Goal: Task Accomplishment & Management: Complete application form

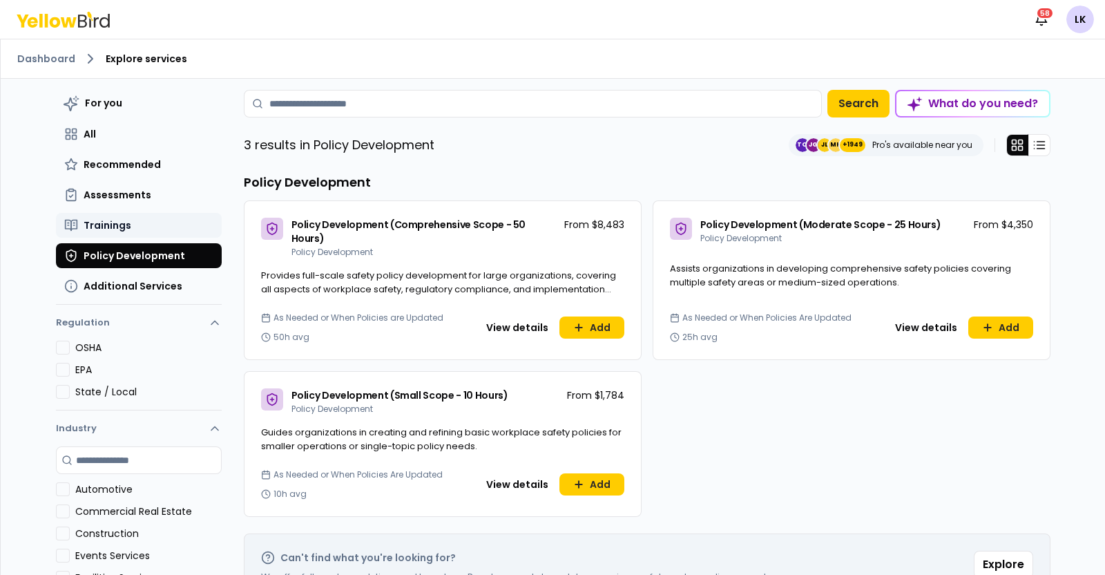
click at [131, 226] on button "Trainings" at bounding box center [139, 225] width 166 height 25
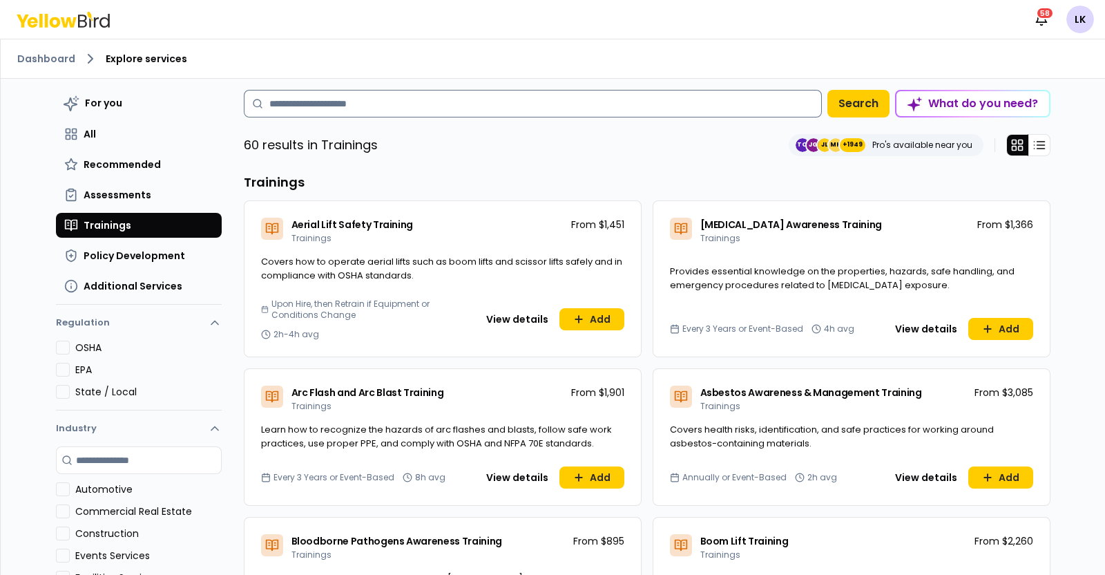
click at [454, 106] on input at bounding box center [533, 104] width 578 height 28
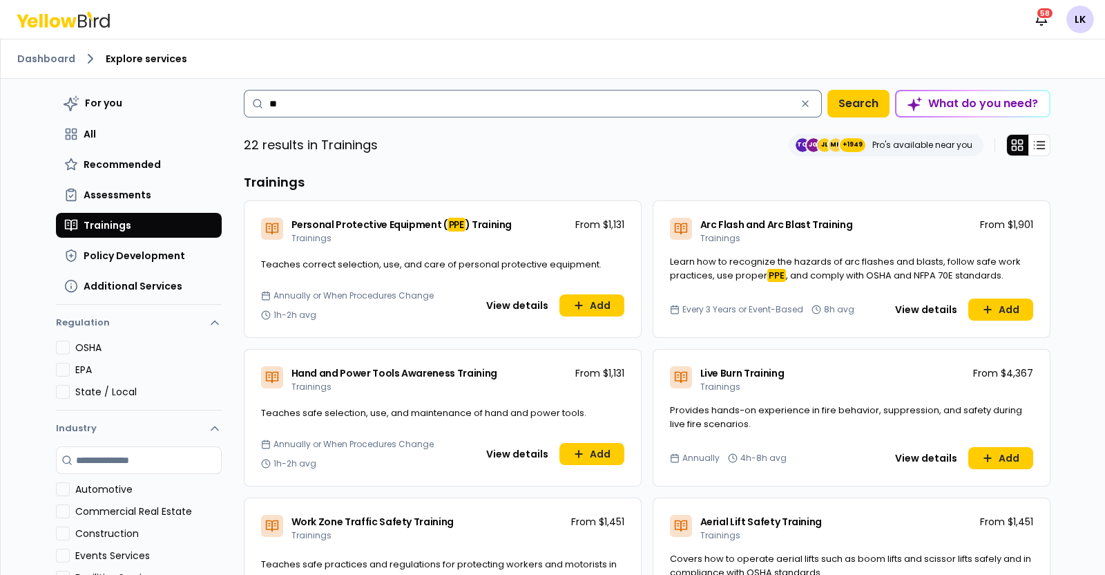
type input "*"
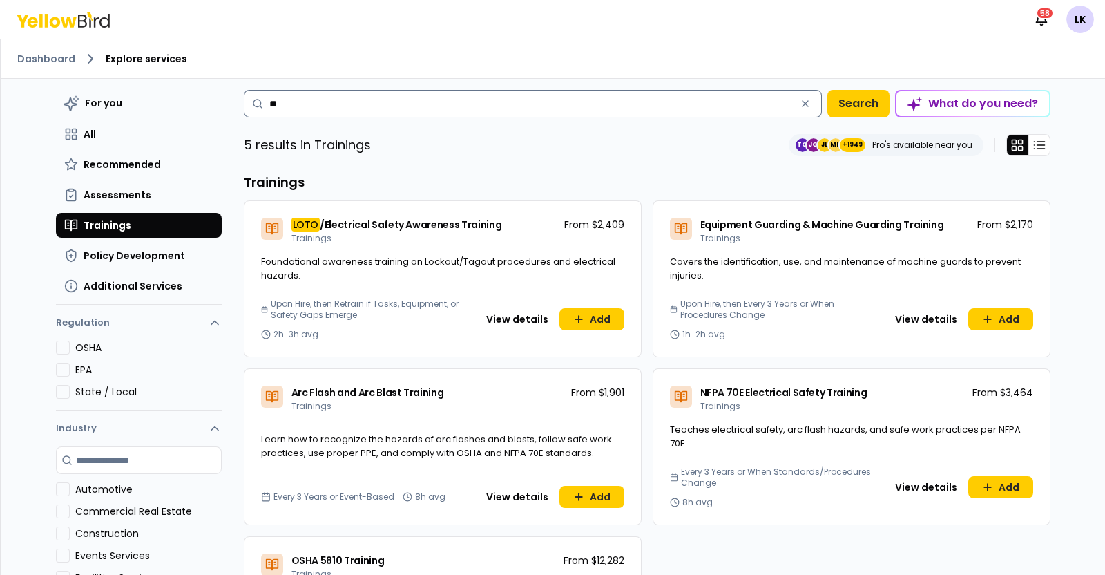
type input "*"
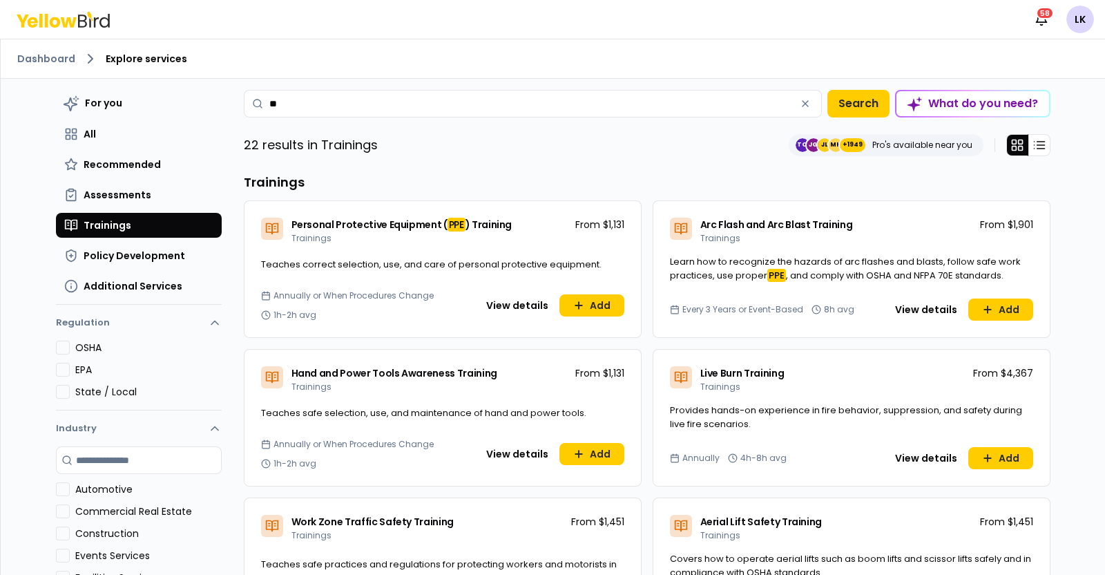
type input "*"
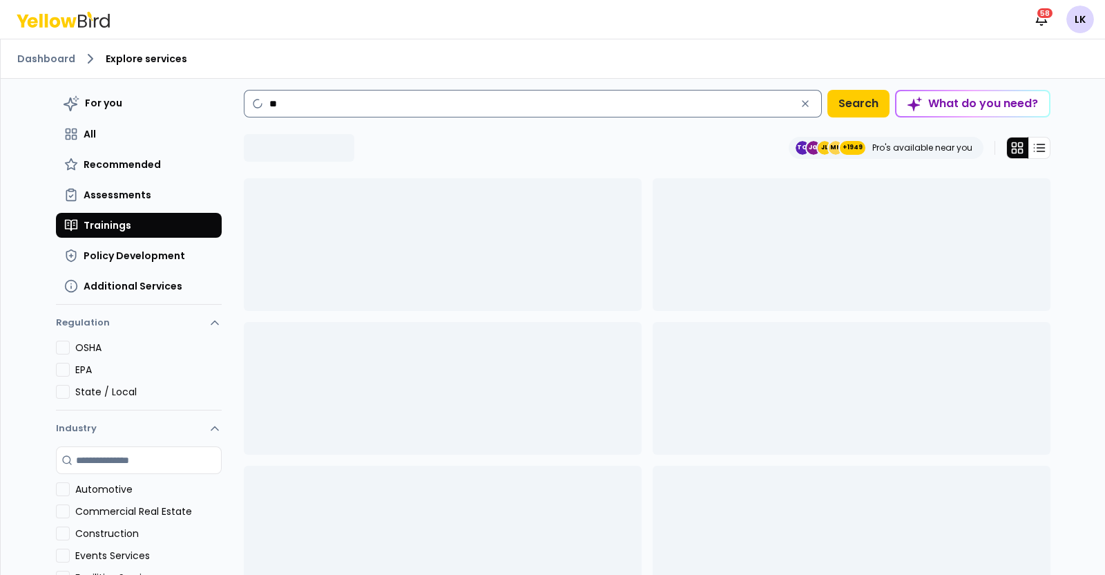
type input "*"
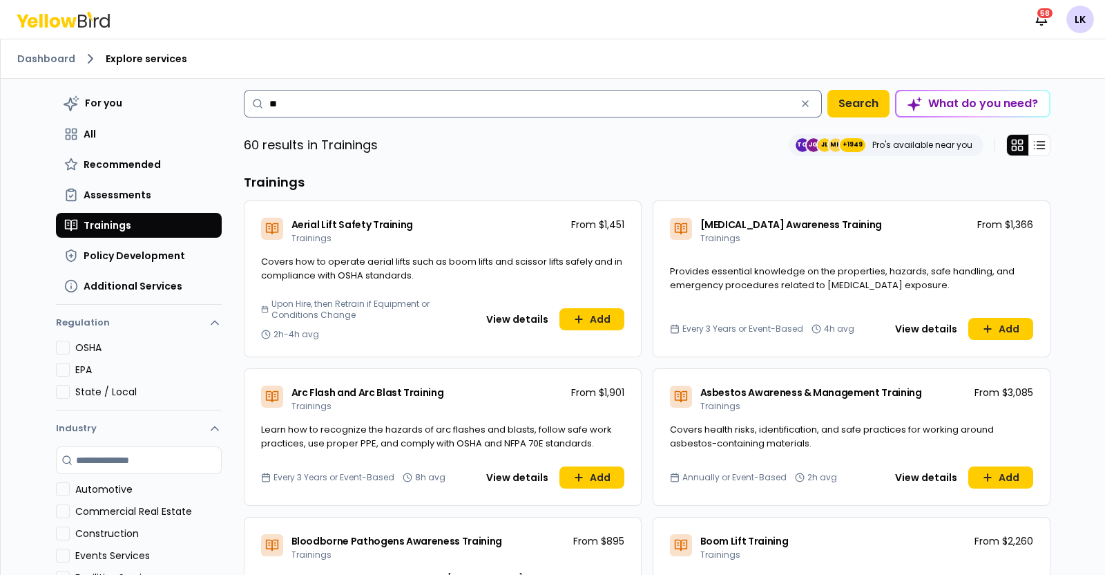
type input "*"
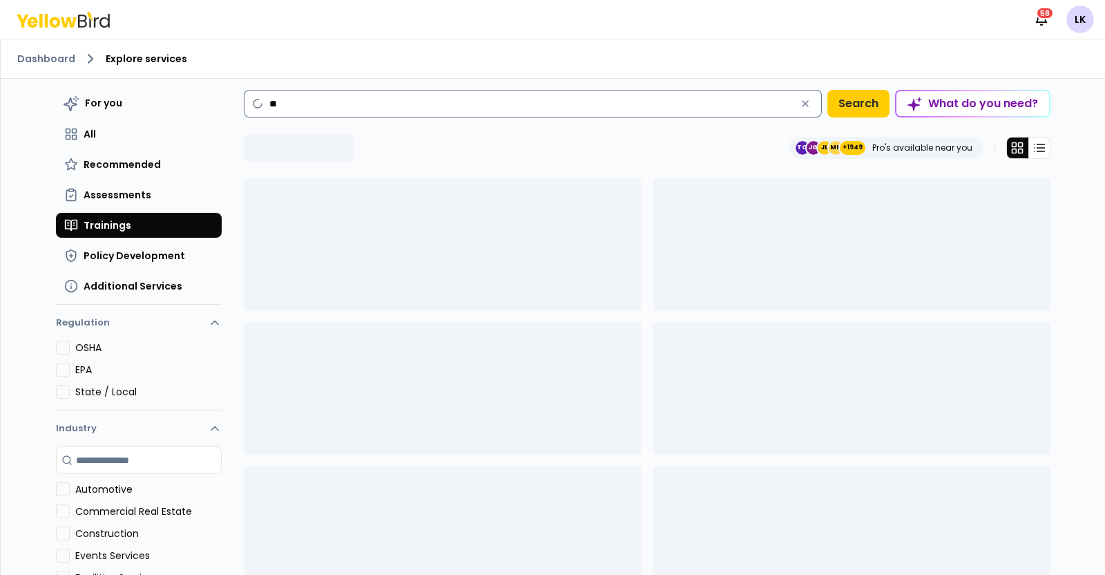
type input "*"
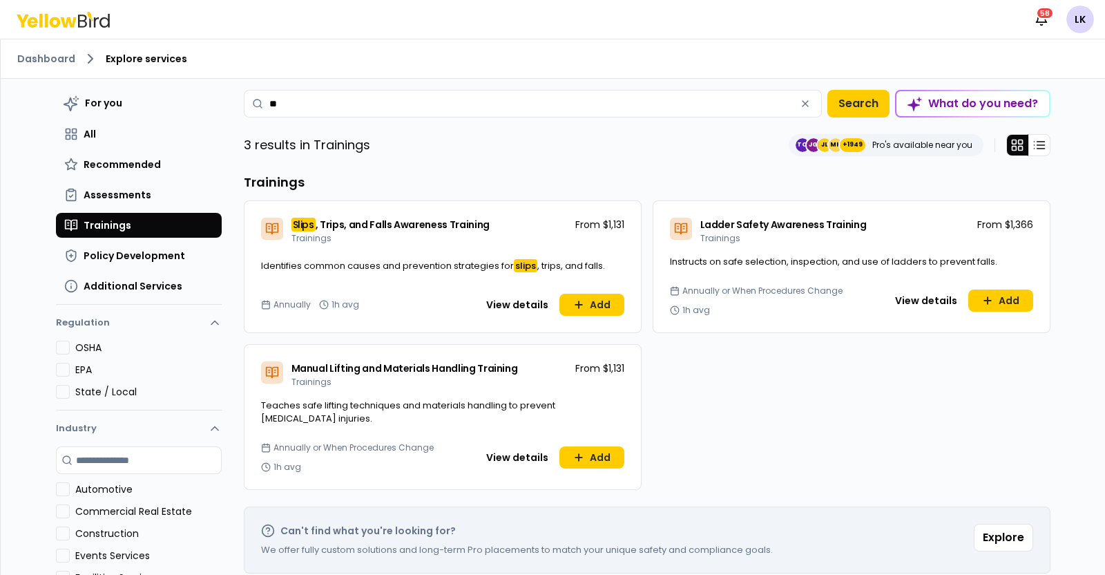
type input "*"
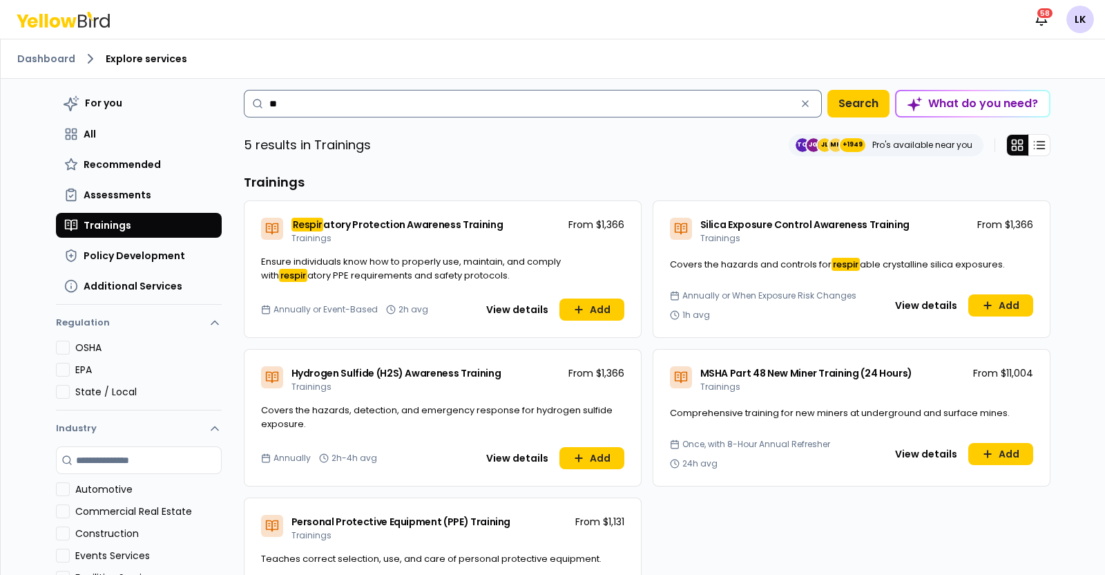
type input "*"
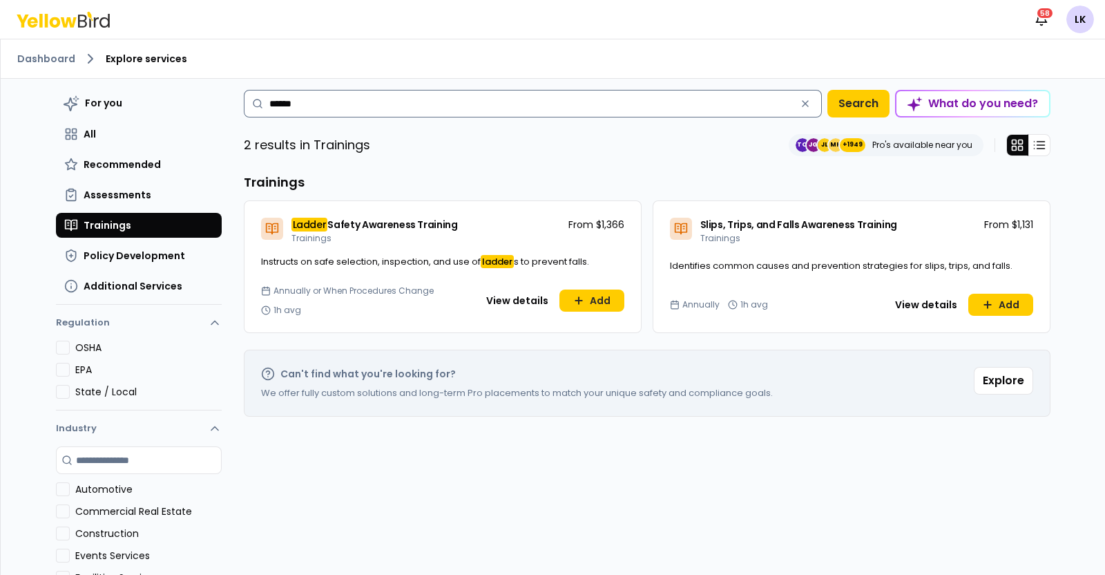
click at [306, 102] on input "******" at bounding box center [533, 104] width 578 height 28
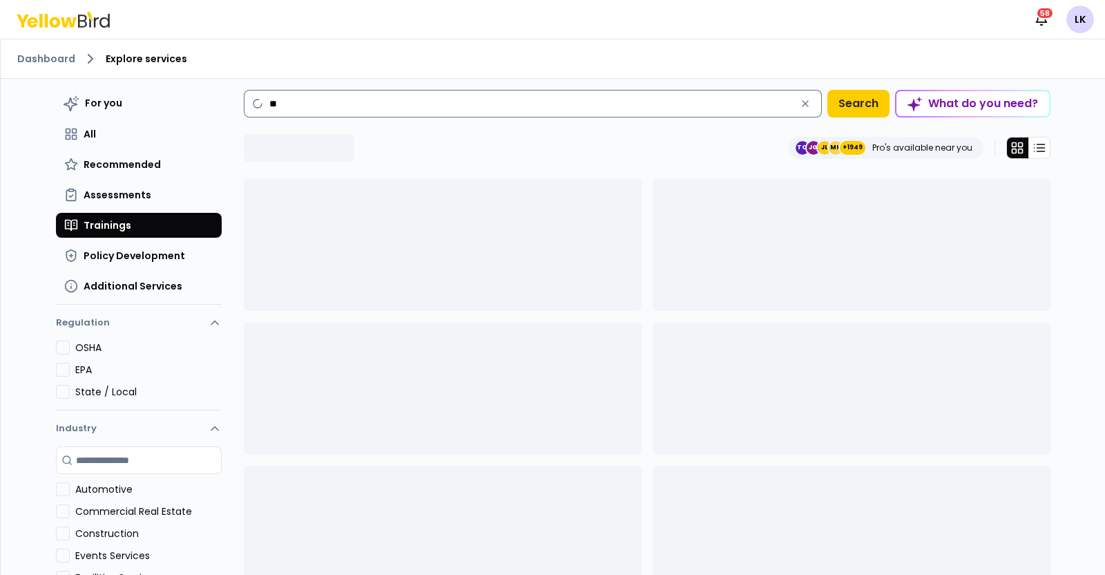
type input "*"
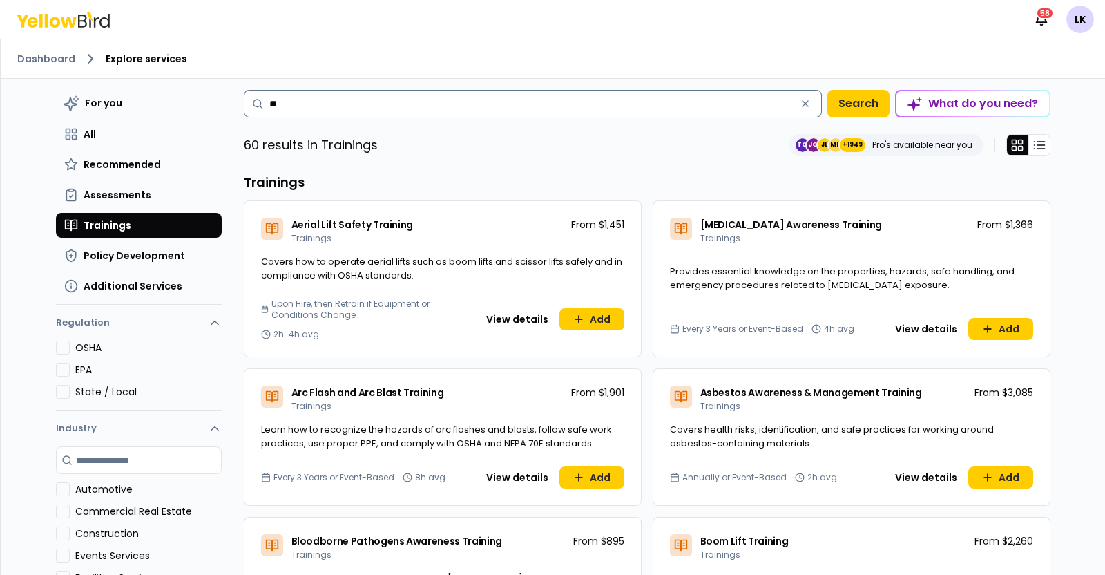
type input "*"
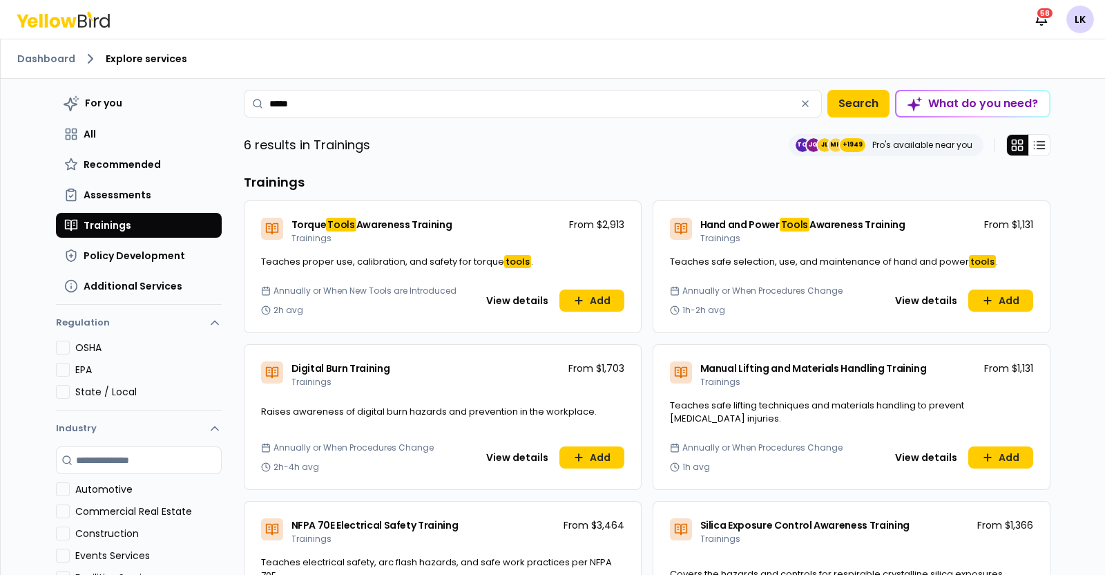
type input "*****"
click at [906, 292] on button "View details" at bounding box center [926, 300] width 79 height 22
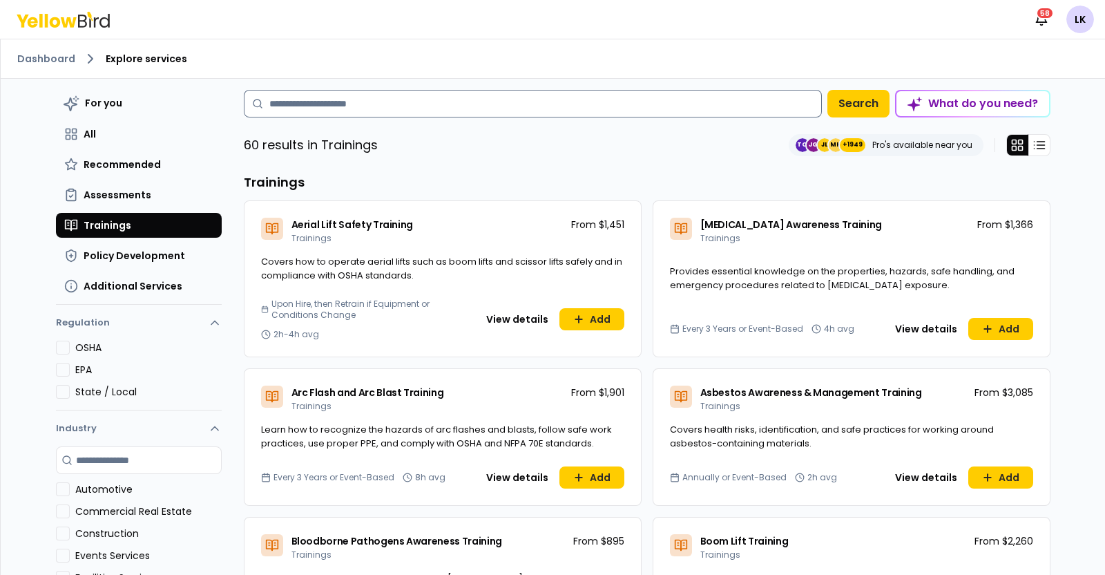
click at [377, 104] on input at bounding box center [533, 104] width 578 height 28
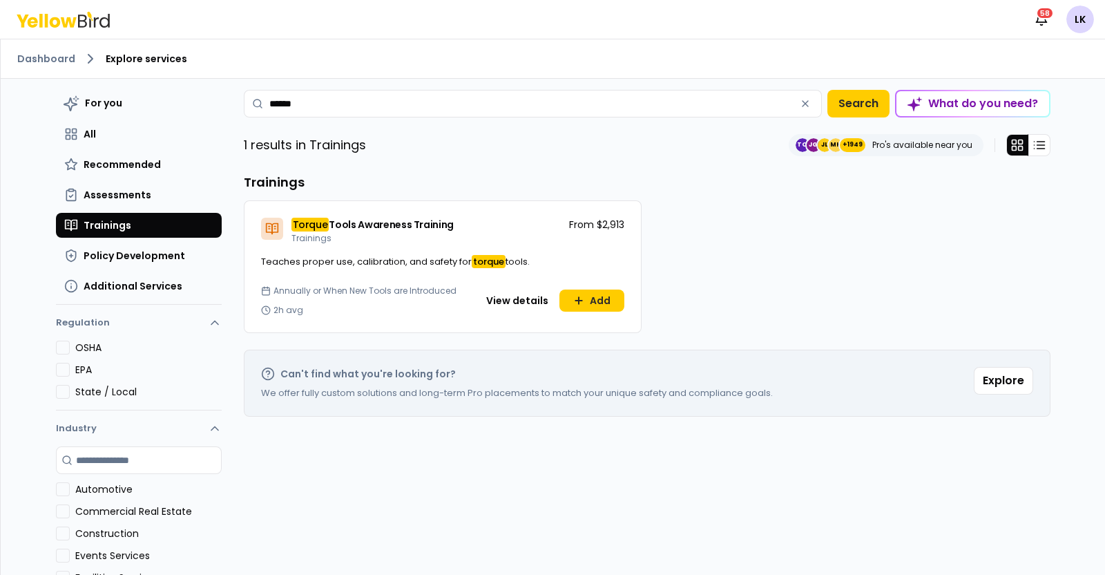
type input "******"
